Goal: Transaction & Acquisition: Purchase product/service

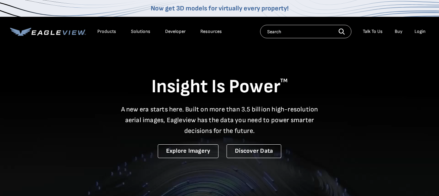
click at [420, 32] on div "Login" at bounding box center [420, 32] width 11 height 6
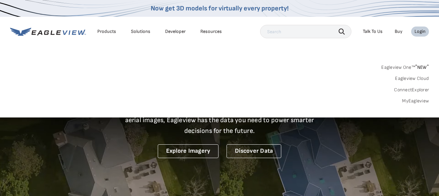
click at [411, 99] on link "MyEagleview" at bounding box center [415, 101] width 27 height 6
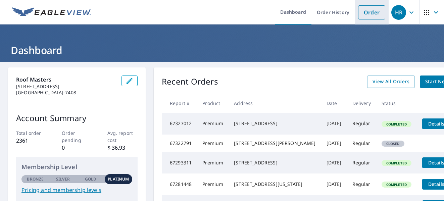
click at [367, 12] on link "Order" at bounding box center [371, 12] width 27 height 14
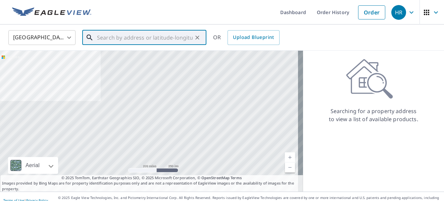
click at [101, 39] on input "text" at bounding box center [145, 37] width 96 height 19
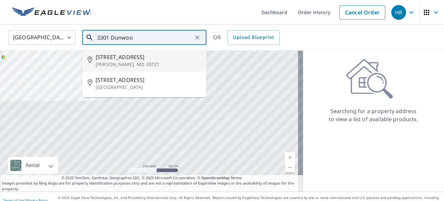
click at [107, 56] on span "[STREET_ADDRESS]" at bounding box center [148, 57] width 105 height 8
type input "[STREET_ADDRESS][PERSON_NAME]"
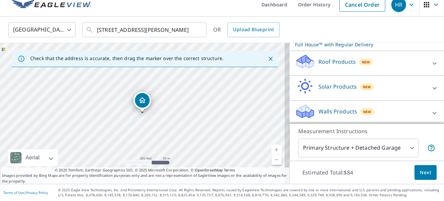
scroll to position [103, 0]
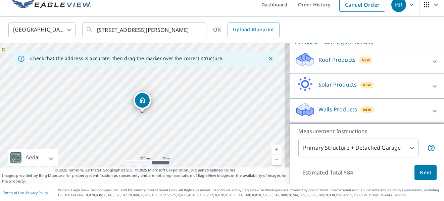
click at [380, 109] on div "Walls Products New" at bounding box center [361, 110] width 132 height 19
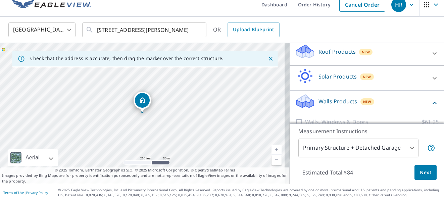
click at [313, 111] on div "Walls Products New" at bounding box center [363, 102] width 136 height 19
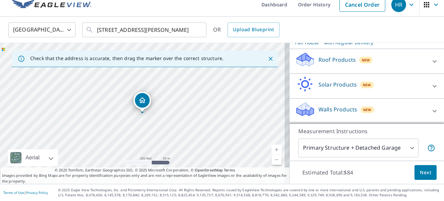
click at [310, 110] on icon at bounding box center [305, 109] width 20 height 16
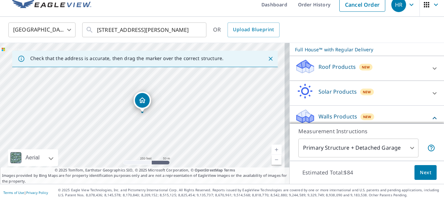
scroll to position [68, 0]
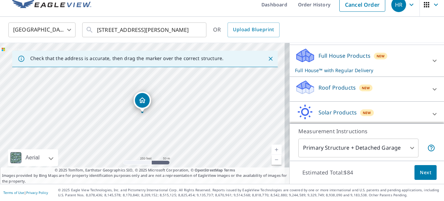
click at [325, 99] on div "Roof Products New" at bounding box center [361, 89] width 132 height 19
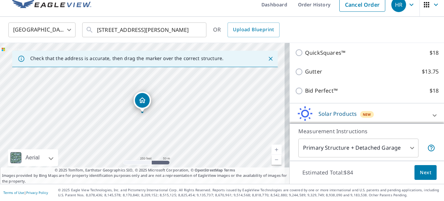
scroll to position [126, 0]
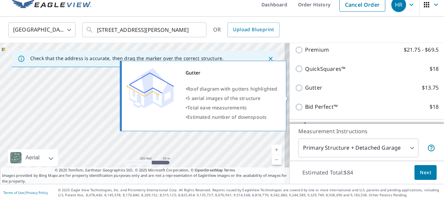
click at [295, 92] on input "Gutter $13.75" at bounding box center [300, 88] width 10 height 8
checkbox input "true"
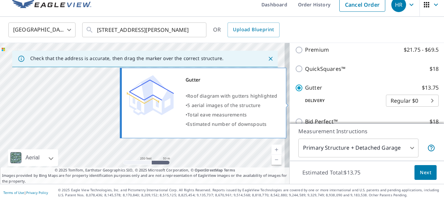
checkbox input "false"
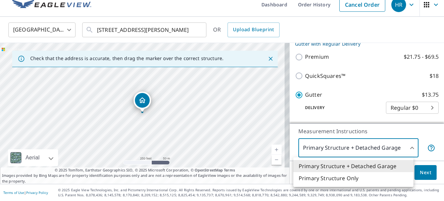
click at [409, 147] on body "HR HR Dashboard Order History Cancel Order HR [GEOGRAPHIC_DATA] [GEOGRAPHIC_DAT…" at bounding box center [222, 100] width 444 height 201
click at [426, 174] on div at bounding box center [222, 100] width 444 height 201
click at [406, 150] on body "HR HR Dashboard Order History Cancel Order HR [GEOGRAPHIC_DATA] [GEOGRAPHIC_DAT…" at bounding box center [222, 100] width 444 height 201
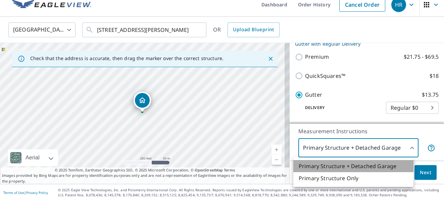
click at [388, 165] on li "Primary Structure + Detached Garage" at bounding box center [354, 166] width 120 height 12
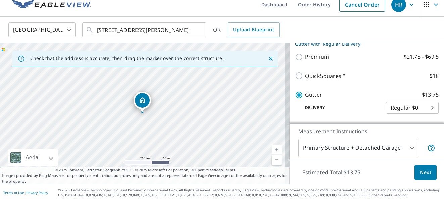
click at [436, 172] on div "Estimated Total: $13.75 Next" at bounding box center [367, 173] width 154 height 24
click at [420, 171] on span "Next" at bounding box center [425, 173] width 11 height 8
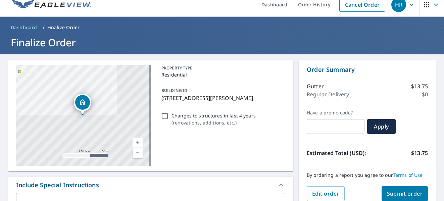
click at [399, 195] on span "Submit order" at bounding box center [405, 193] width 36 height 7
